Goal: Task Accomplishment & Management: Manage account settings

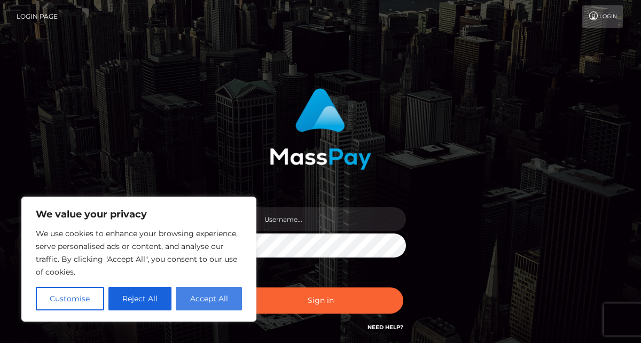
click at [230, 294] on button "Accept All" at bounding box center [209, 299] width 66 height 24
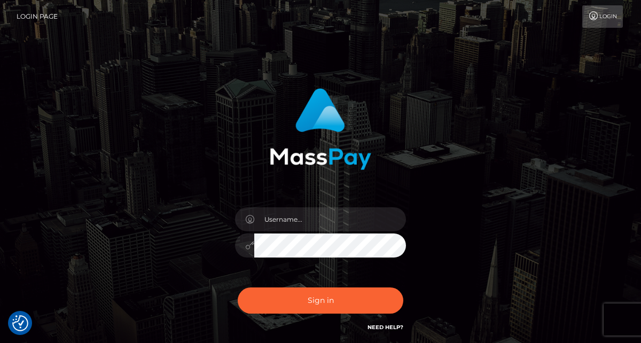
checkbox input "true"
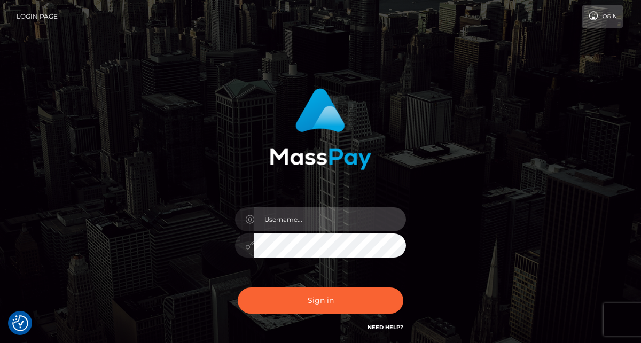
click at [369, 223] on input "text" at bounding box center [330, 219] width 152 height 24
type input "P"
type input "[EMAIL_ADDRESS][DOMAIN_NAME]"
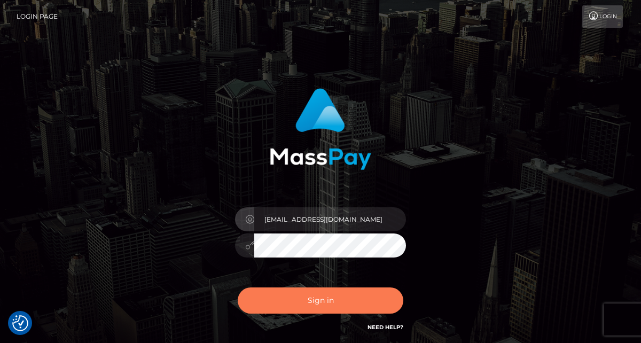
click at [347, 298] on button "Sign in" at bounding box center [321, 300] width 166 height 26
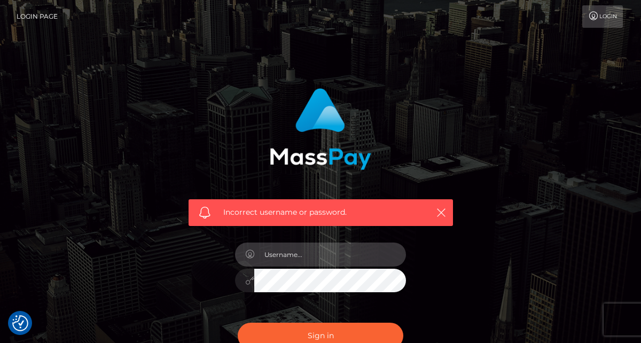
click at [340, 265] on input "text" at bounding box center [330, 255] width 152 height 24
type input "[EMAIL_ADDRESS][DOMAIN_NAME]"
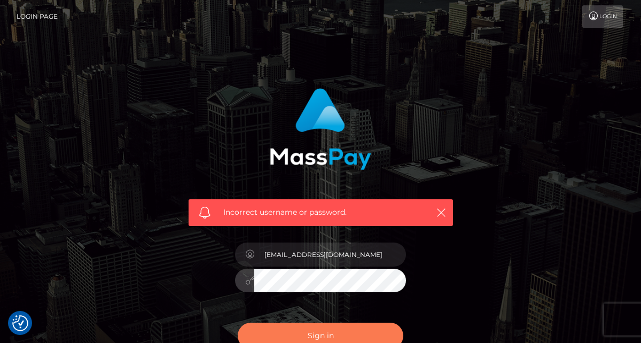
click at [379, 333] on button "Sign in" at bounding box center [321, 336] width 166 height 26
click at [347, 329] on button "Sign in" at bounding box center [321, 336] width 166 height 26
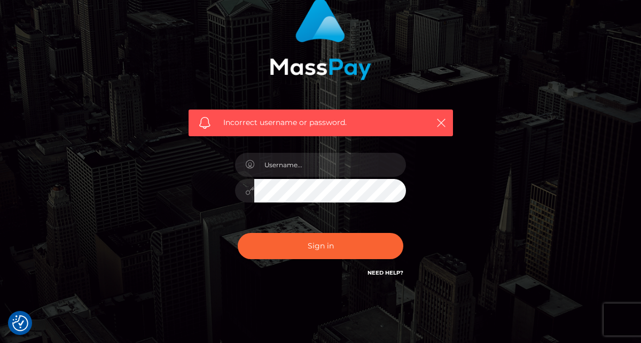
scroll to position [97, 0]
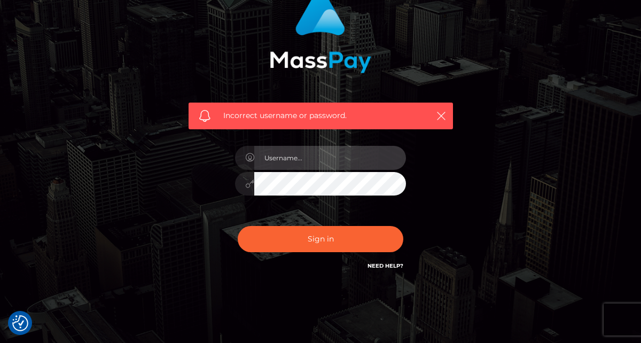
click at [394, 162] on input "text" at bounding box center [330, 158] width 152 height 24
type input "[EMAIL_ADDRESS][DOMAIN_NAME]"
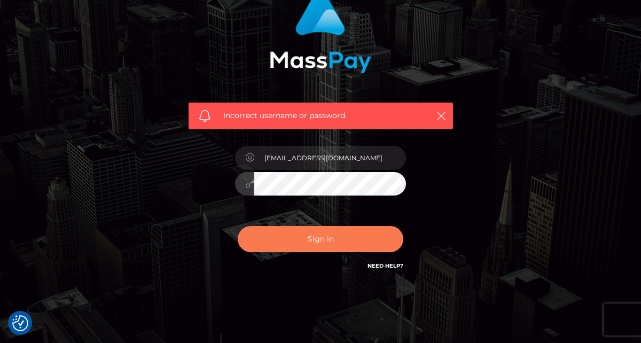
click at [264, 239] on button "Sign in" at bounding box center [321, 239] width 166 height 26
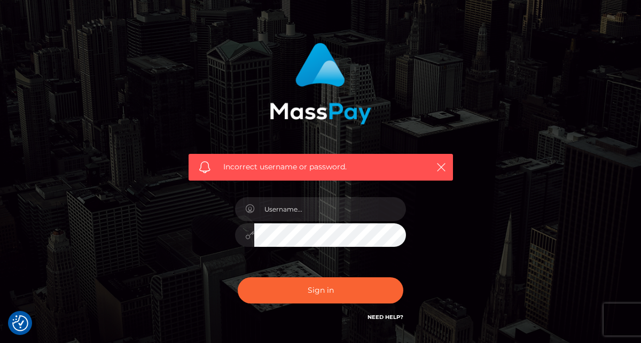
scroll to position [46, 0]
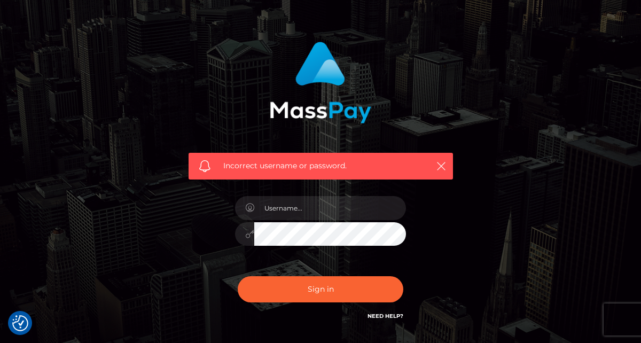
click at [390, 316] on link "Need Help?" at bounding box center [386, 315] width 36 height 7
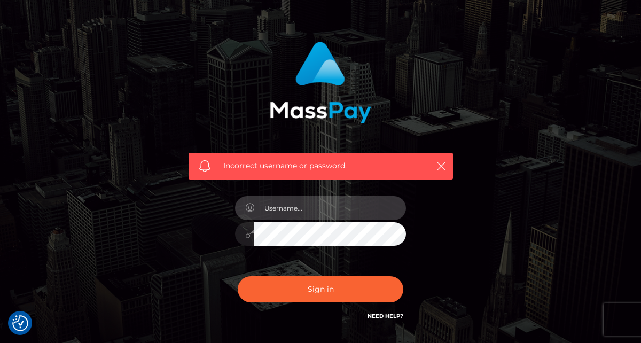
click at [347, 208] on input "text" at bounding box center [330, 208] width 152 height 24
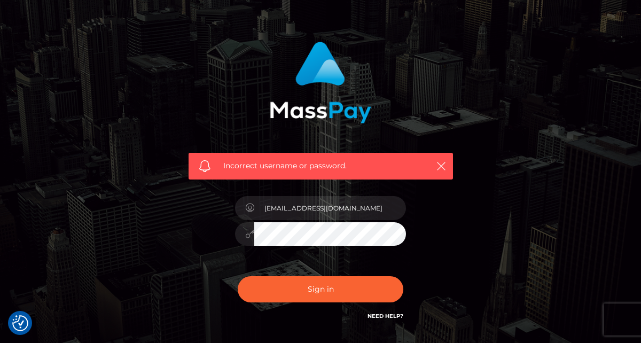
click at [387, 319] on link "Need Help?" at bounding box center [386, 315] width 36 height 7
click at [395, 317] on link "Need Help?" at bounding box center [386, 315] width 36 height 7
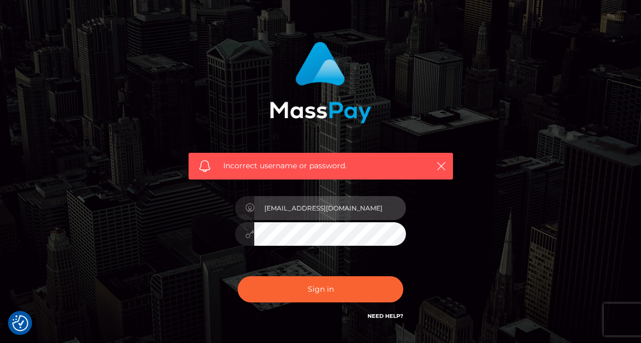
click at [344, 210] on input "[EMAIL_ADDRESS][DOMAIN_NAME]" at bounding box center [330, 208] width 152 height 24
type input "t"
type input "Powerclub"
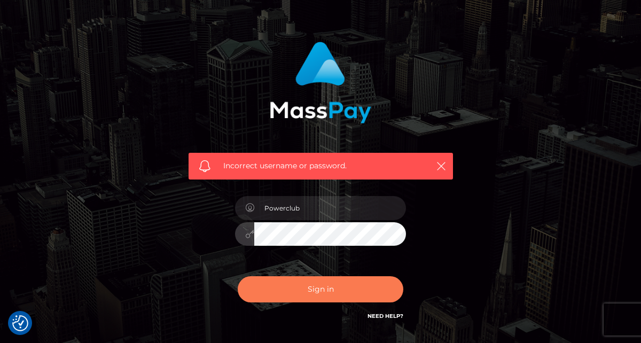
click at [292, 292] on button "Sign in" at bounding box center [321, 289] width 166 height 26
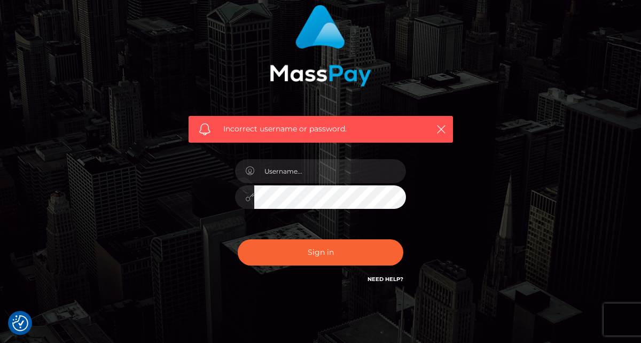
scroll to position [84, 0]
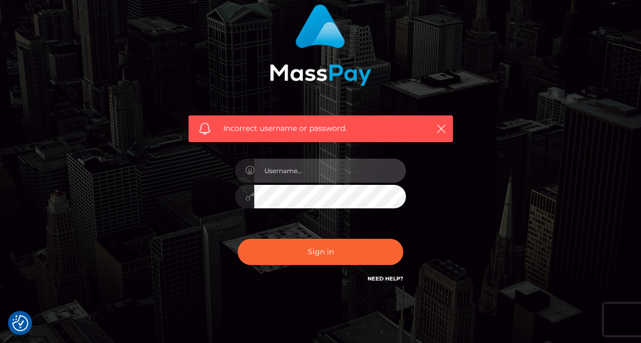
click at [373, 175] on input "text" at bounding box center [330, 171] width 152 height 24
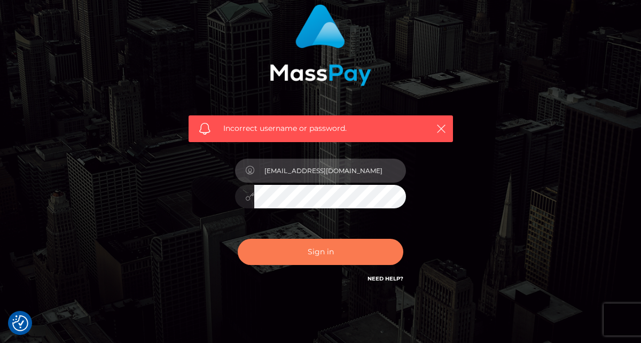
type input "[EMAIL_ADDRESS][DOMAIN_NAME]"
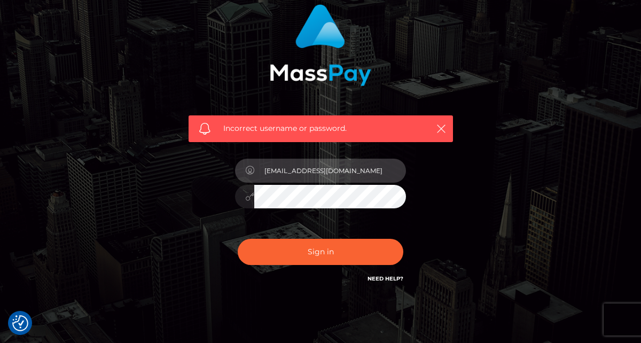
click at [351, 167] on input "[EMAIL_ADDRESS][DOMAIN_NAME]" at bounding box center [330, 171] width 152 height 24
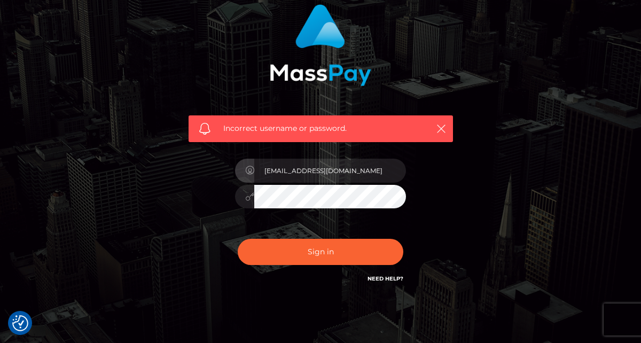
click at [396, 280] on link "Need Help?" at bounding box center [386, 278] width 36 height 7
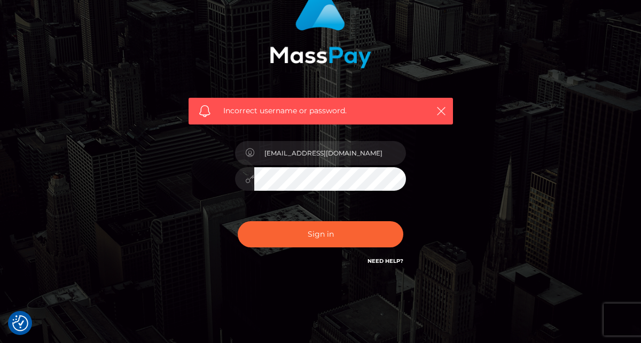
scroll to position [124, 0]
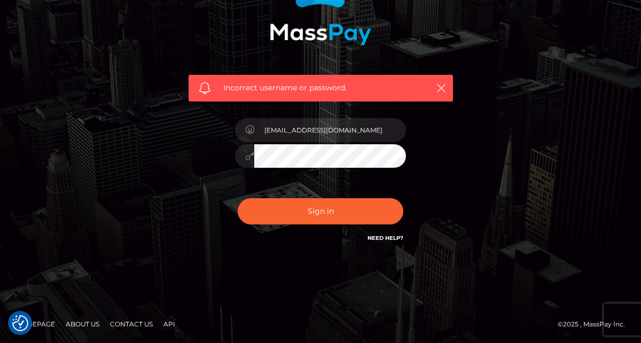
click at [552, 37] on div "Incorrect username or password. tjikomes@gmail.com" at bounding box center [320, 109] width 609 height 307
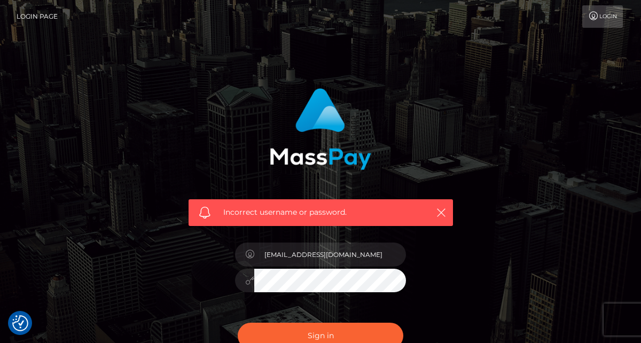
click at [605, 19] on link "Login" at bounding box center [602, 16] width 41 height 22
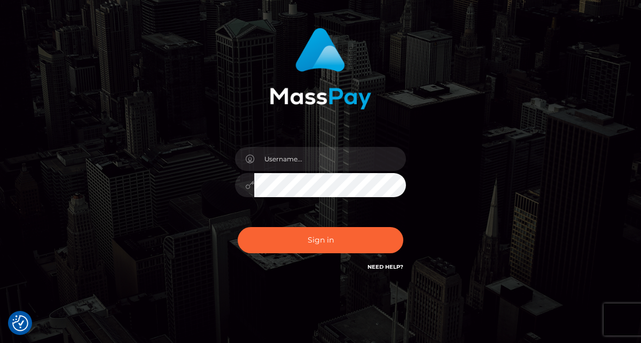
scroll to position [89, 0]
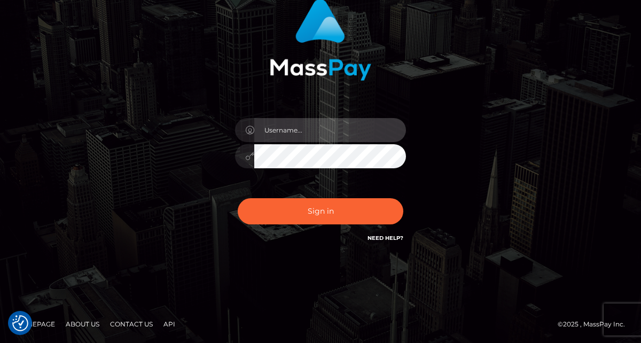
click at [340, 132] on input "text" at bounding box center [330, 130] width 152 height 24
type input "[EMAIL_ADDRESS][DOMAIN_NAME]"
click at [238, 198] on button "Sign in" at bounding box center [321, 211] width 166 height 26
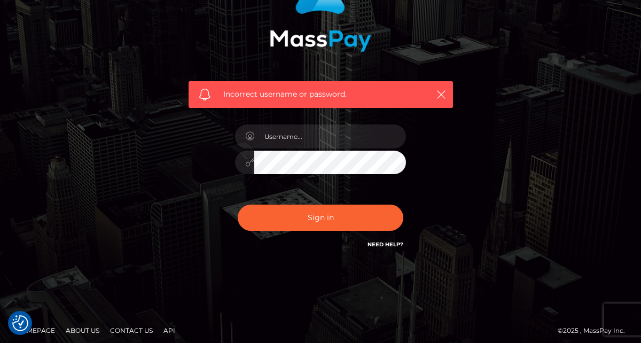
scroll to position [124, 0]
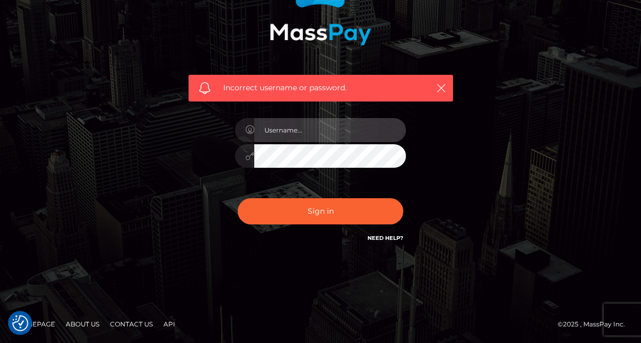
click at [362, 136] on input "text" at bounding box center [330, 130] width 152 height 24
type input "[EMAIL_ADDRESS][DOMAIN_NAME]"
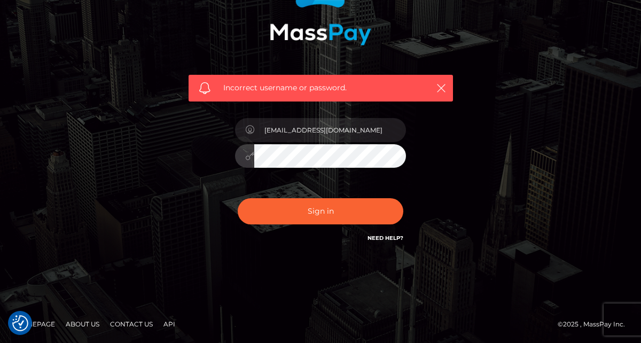
scroll to position [0, 0]
